Goal: Check status: Check status

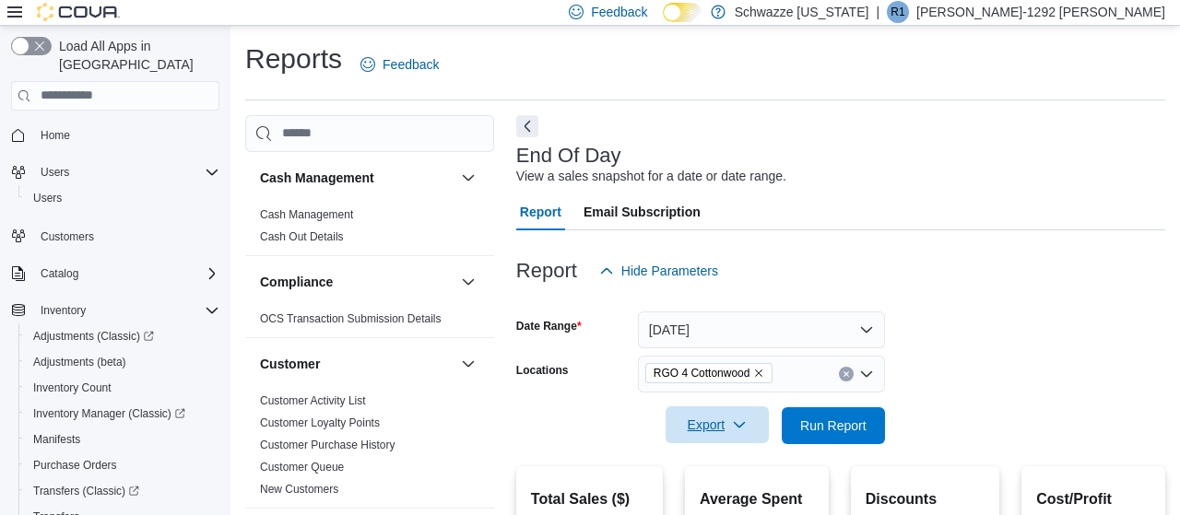
scroll to position [1238, 0]
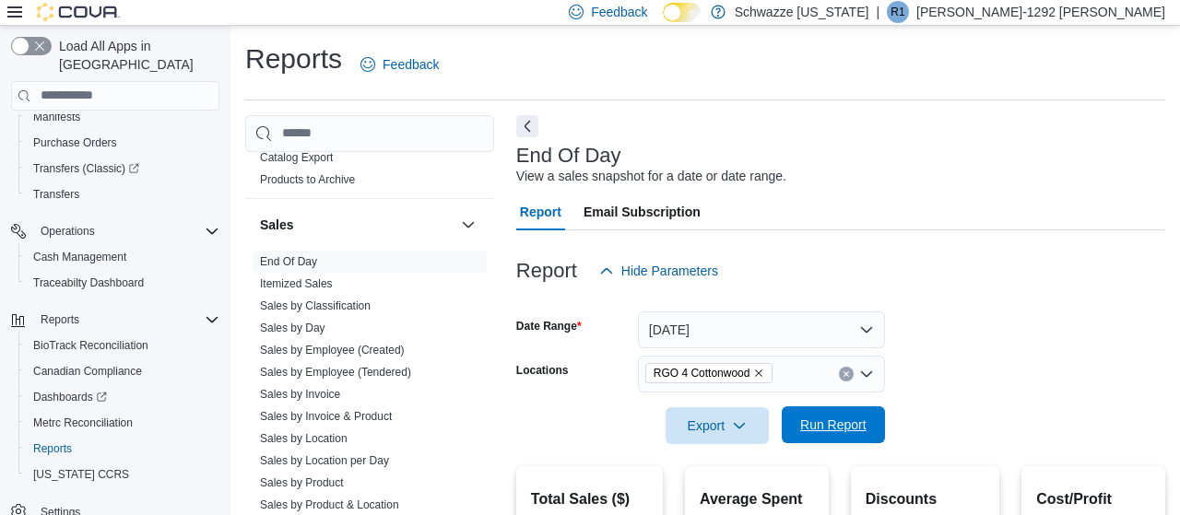
click at [830, 429] on span "Run Report" at bounding box center [833, 425] width 66 height 18
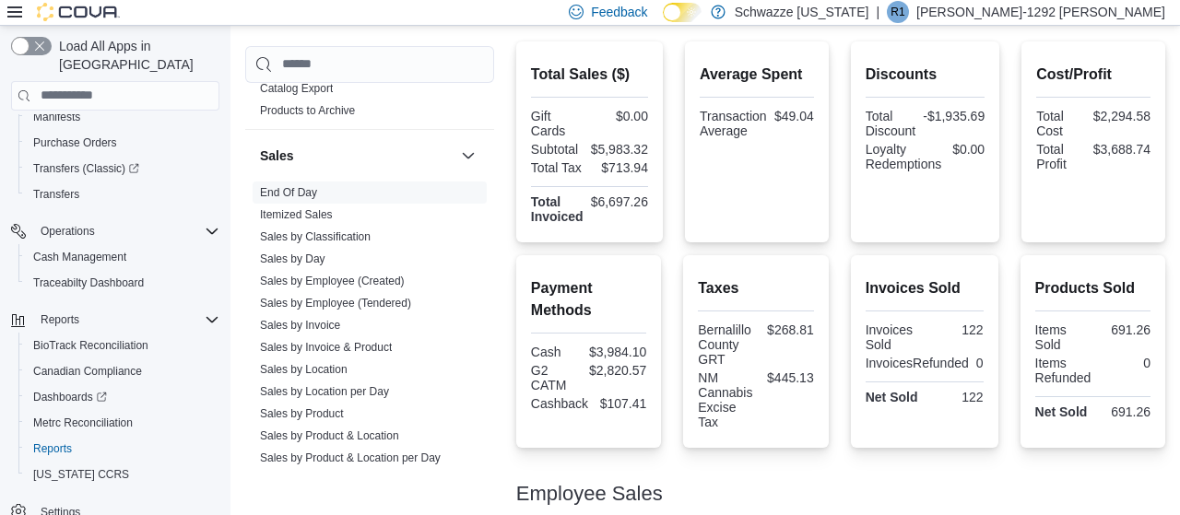
scroll to position [137, 0]
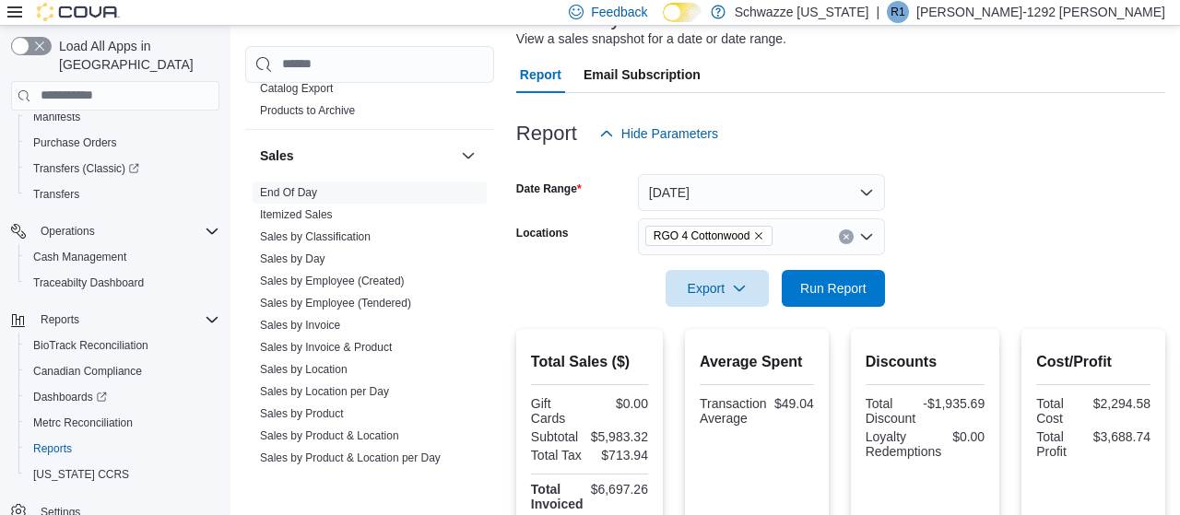
click at [763, 239] on icon "Remove RGO 4 Cottonwood from selection in this group" at bounding box center [758, 236] width 11 height 11
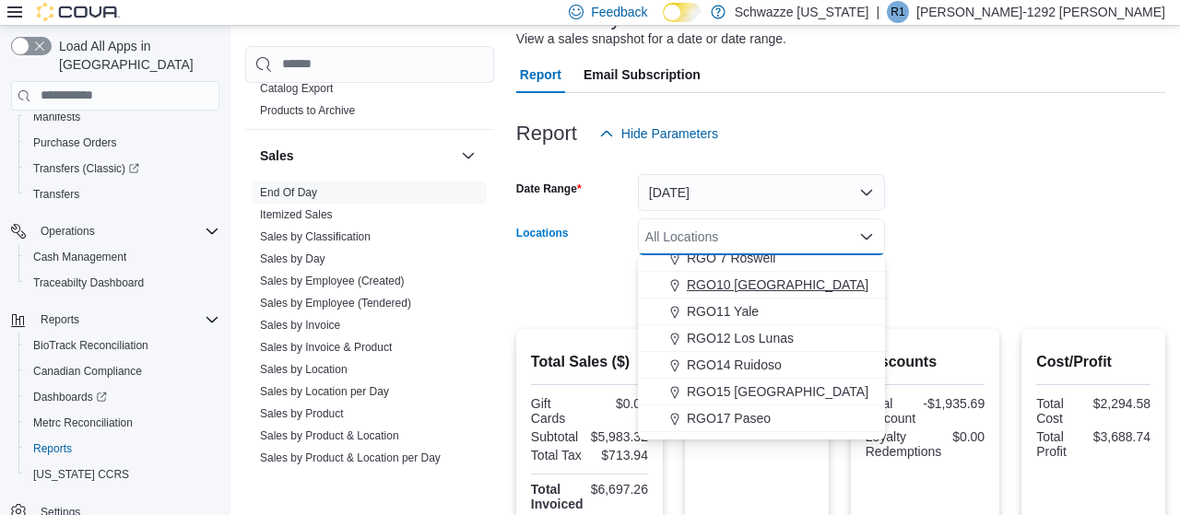
scroll to position [763, 0]
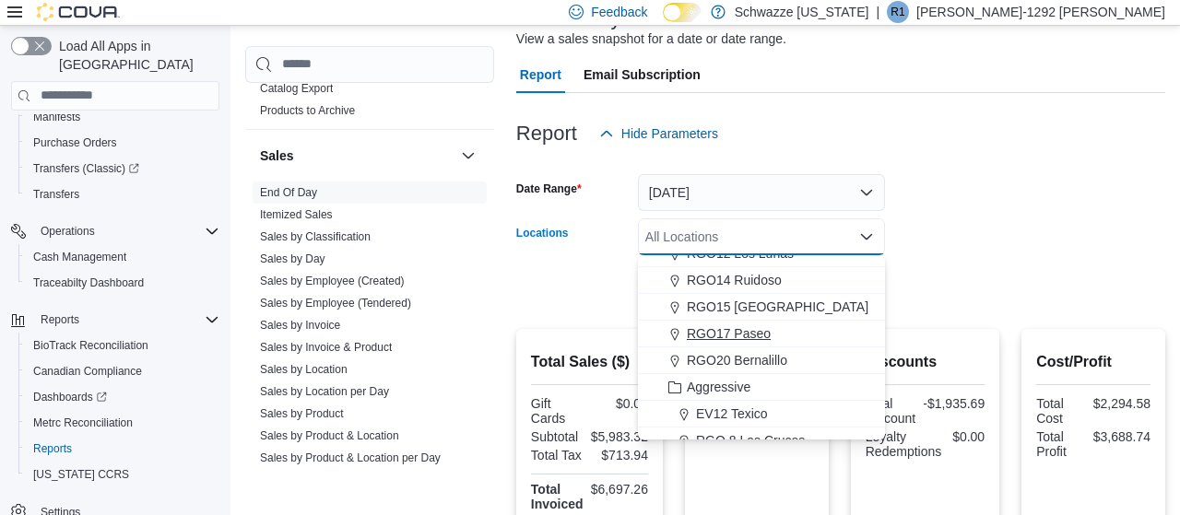
click at [753, 340] on span "RGO17 Paseo" at bounding box center [729, 334] width 84 height 18
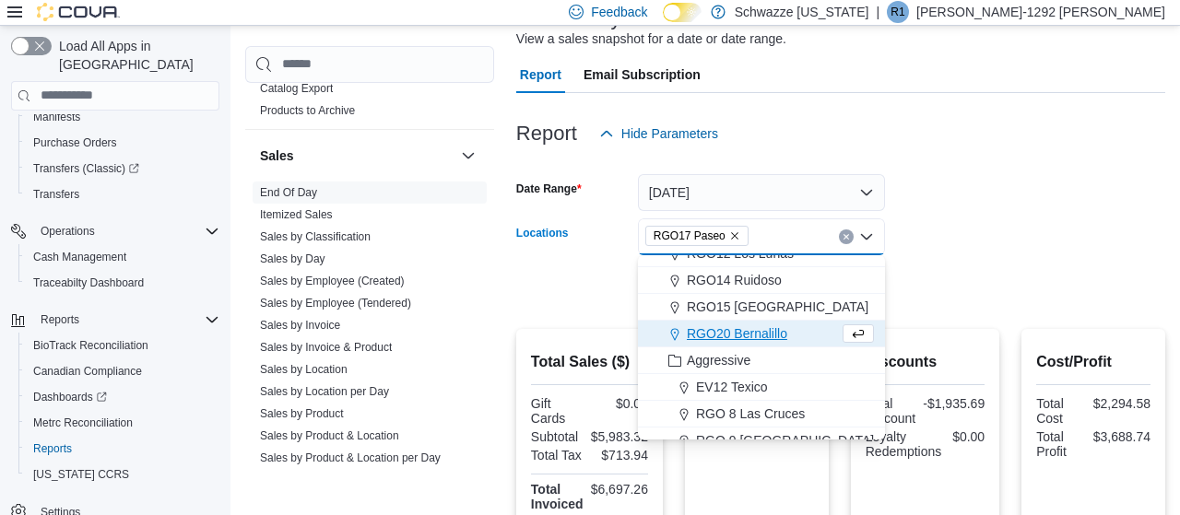
click at [1017, 257] on div at bounding box center [840, 262] width 649 height 15
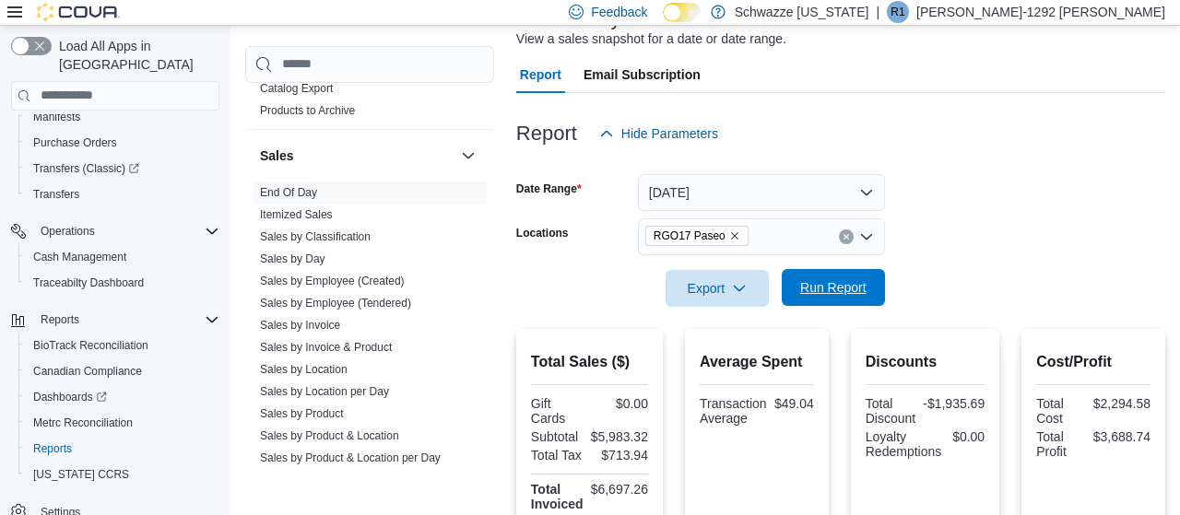
click at [833, 294] on span "Run Report" at bounding box center [833, 287] width 66 height 18
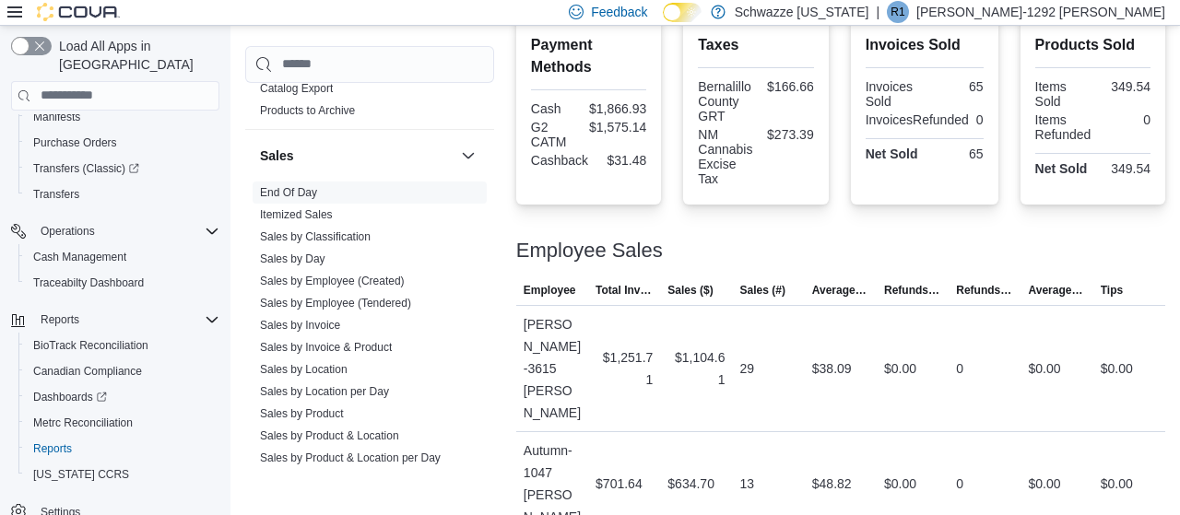
scroll to position [285, 0]
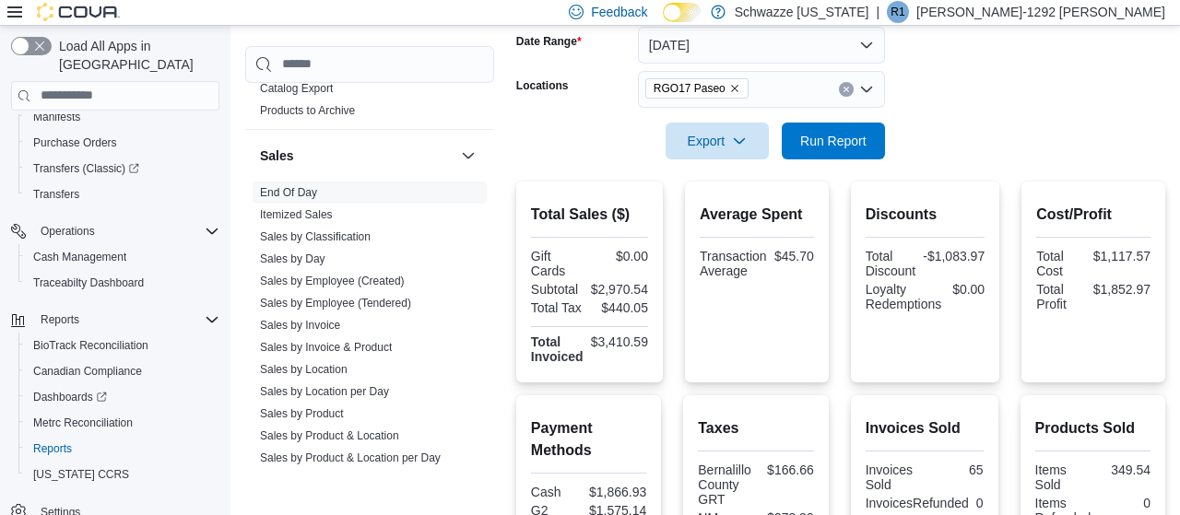
click at [841, 85] on button "Clear input" at bounding box center [846, 89] width 15 height 15
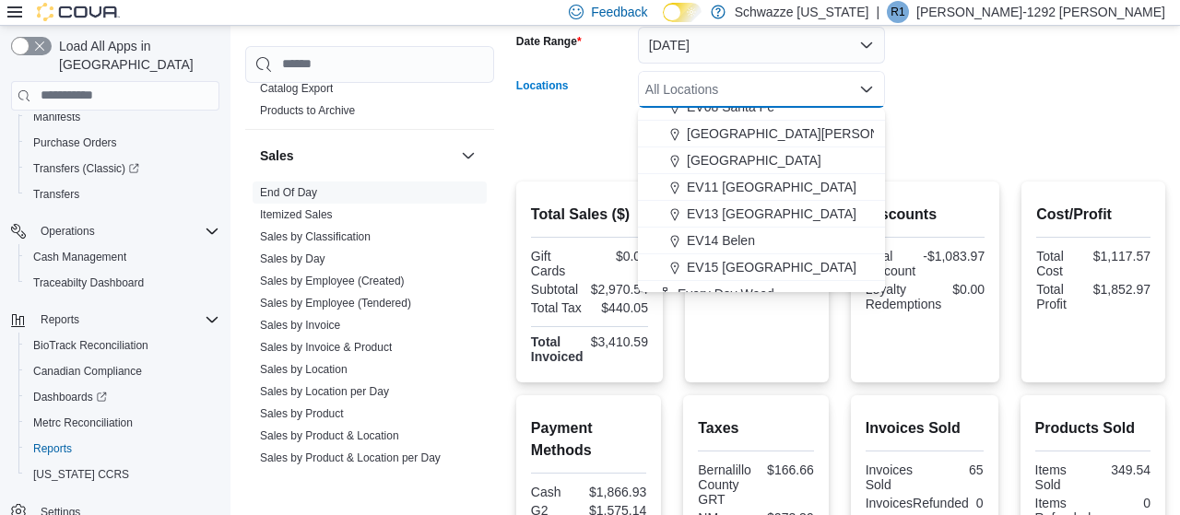
scroll to position [509, 0]
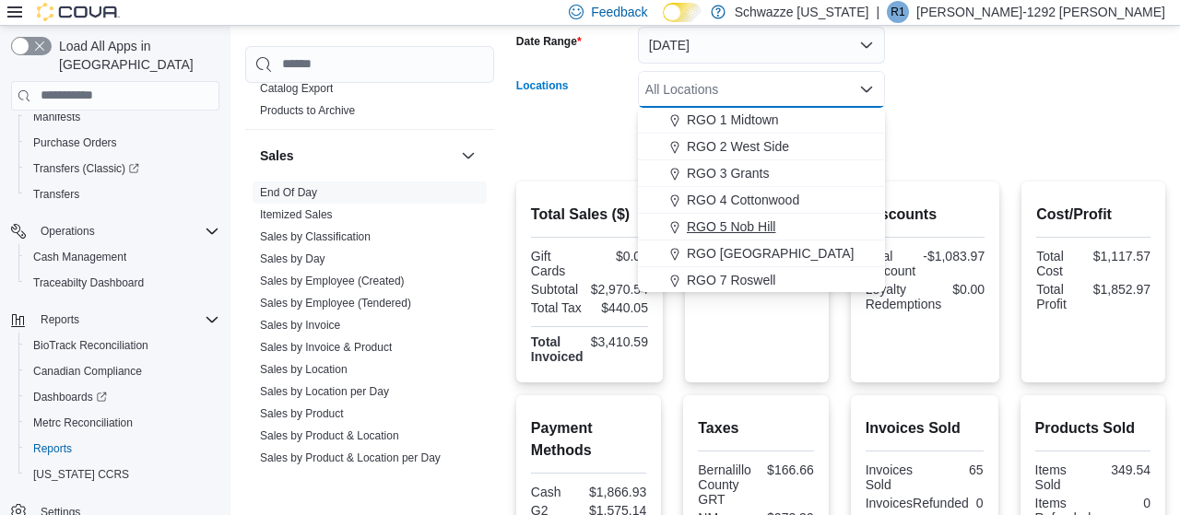
click at [790, 219] on div "RGO 5 Nob Hill" at bounding box center [761, 227] width 225 height 18
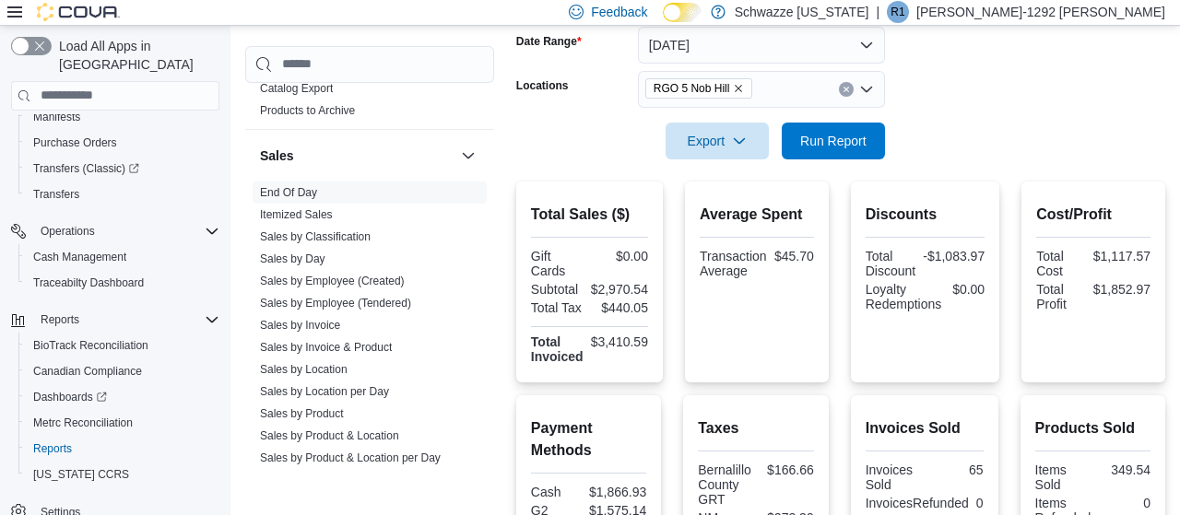
click at [1006, 85] on form "Date Range [DATE] Locations RGO 5 Nob Hill Export Run Report" at bounding box center [840, 82] width 649 height 155
click at [814, 137] on span "Run Report" at bounding box center [833, 140] width 66 height 18
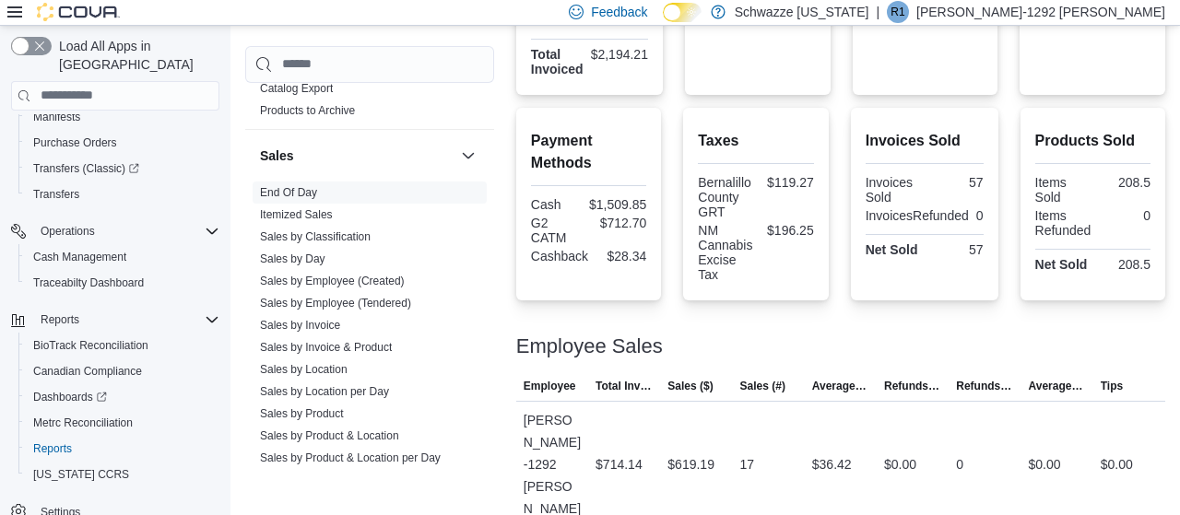
scroll to position [778, 0]
